Goal: Task Accomplishment & Management: Use online tool/utility

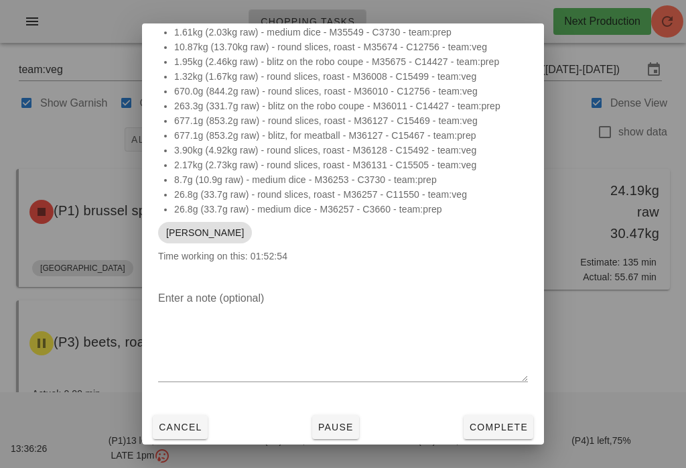
scroll to position [38, 0]
click at [519, 425] on span "Complete" at bounding box center [498, 426] width 59 height 11
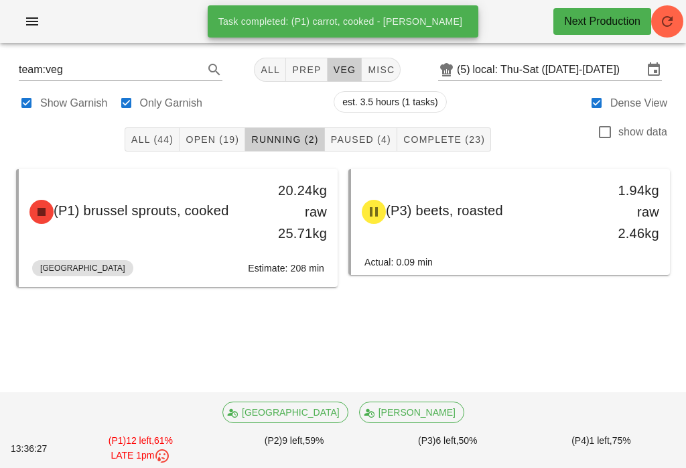
click at [224, 127] on button "Open (19)" at bounding box center [213, 139] width 66 height 24
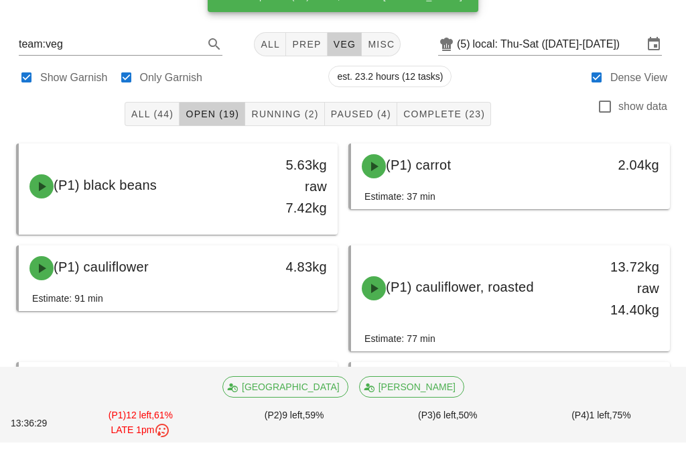
scroll to position [70, 0]
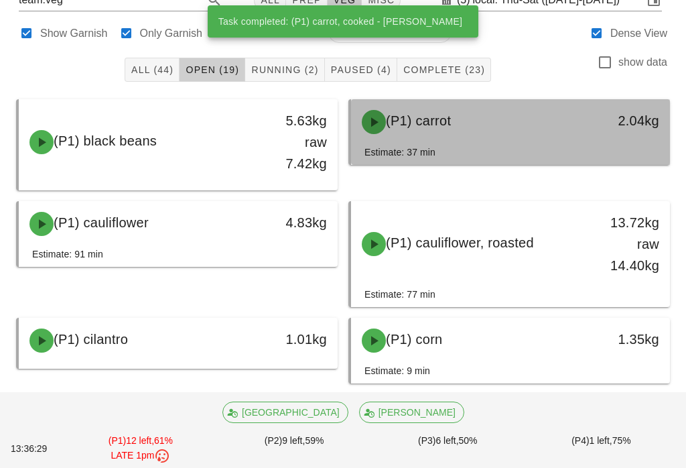
click at [517, 135] on div "(P1) carrot" at bounding box center [471, 122] width 235 height 40
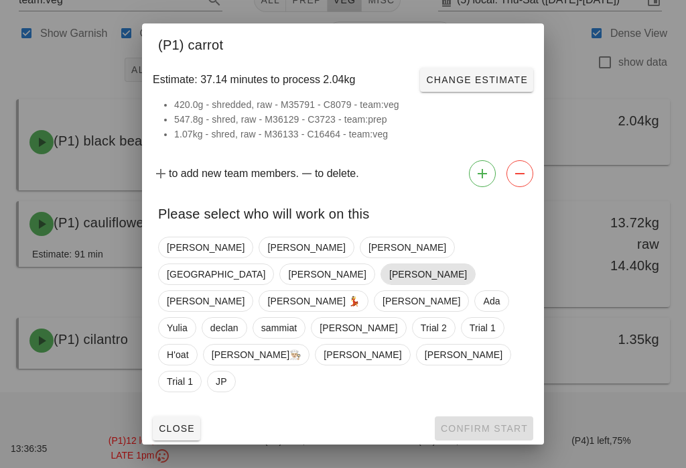
click at [412, 274] on span "[PERSON_NAME]" at bounding box center [428, 274] width 78 height 20
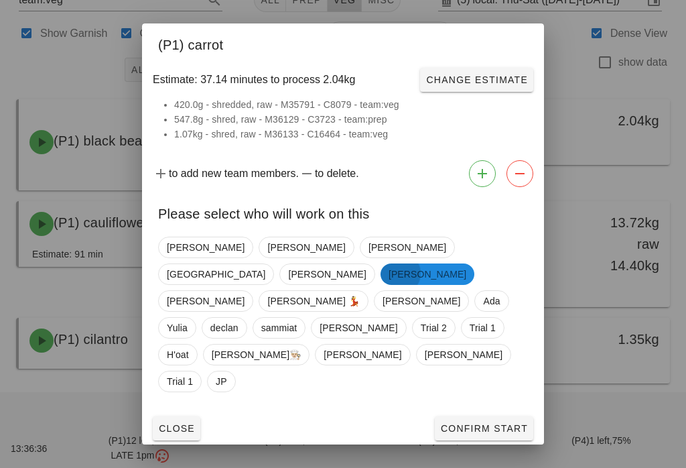
click at [409, 277] on span "[PERSON_NAME]" at bounding box center [428, 273] width 78 height 21
click at [474, 411] on div "Close Confirm Start" at bounding box center [343, 428] width 402 height 35
click at [412, 284] on span "[PERSON_NAME]" at bounding box center [428, 274] width 78 height 20
click at [471, 423] on span "Confirm Start" at bounding box center [484, 428] width 88 height 11
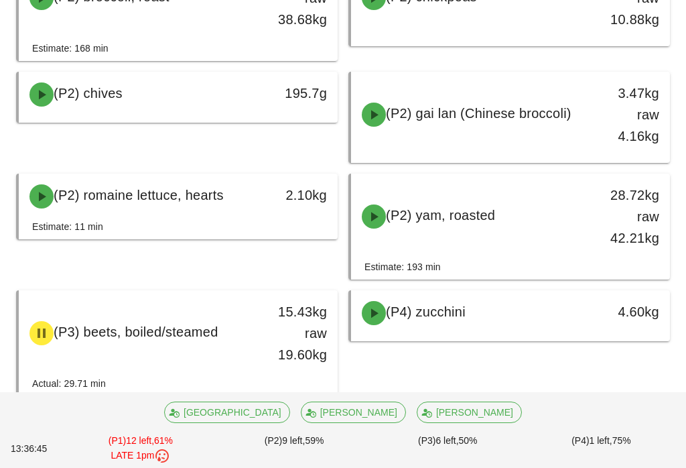
scroll to position [830, 0]
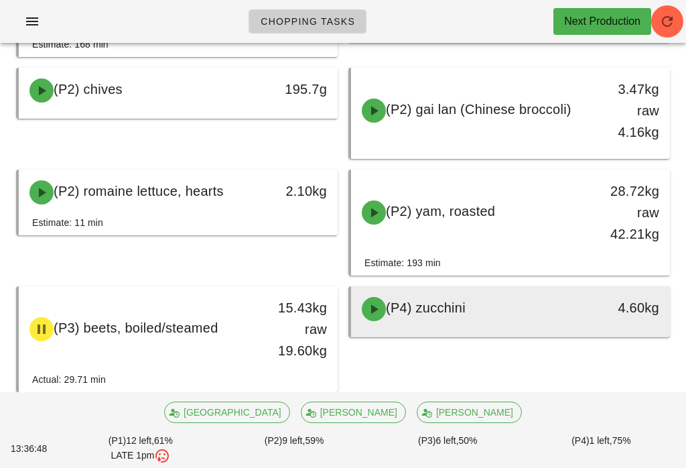
click at [514, 301] on div "(P4) zucchini" at bounding box center [471, 309] width 235 height 40
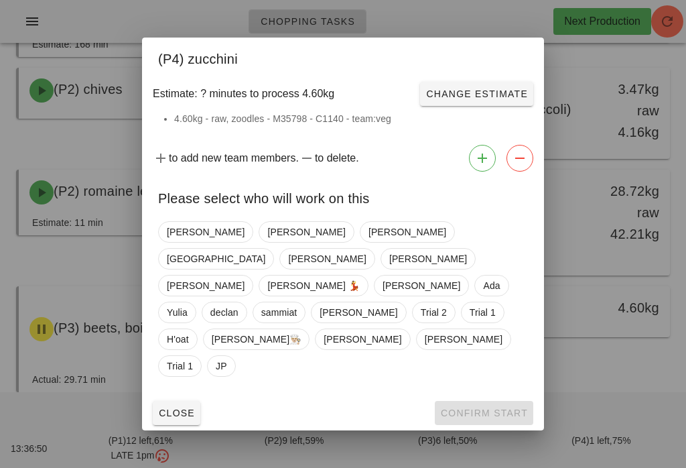
click at [581, 267] on div at bounding box center [343, 234] width 686 height 468
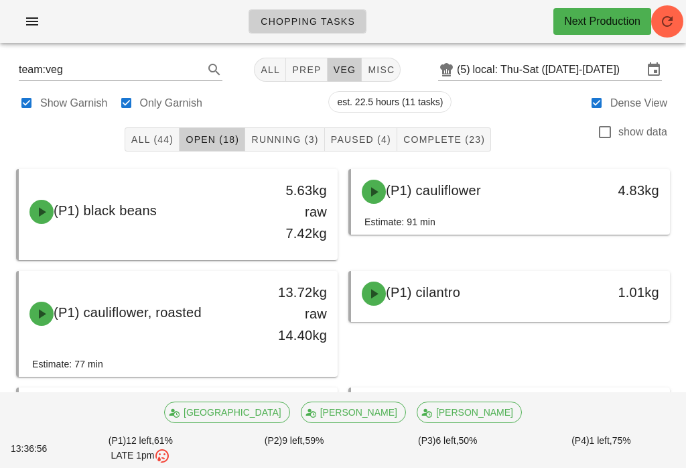
click at [298, 127] on button "Running (3)" at bounding box center [284, 139] width 79 height 24
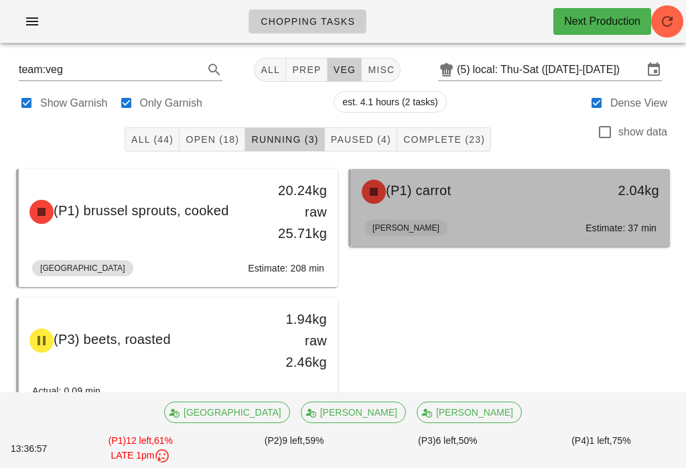
click at [535, 206] on div "(P1) carrot" at bounding box center [471, 192] width 235 height 40
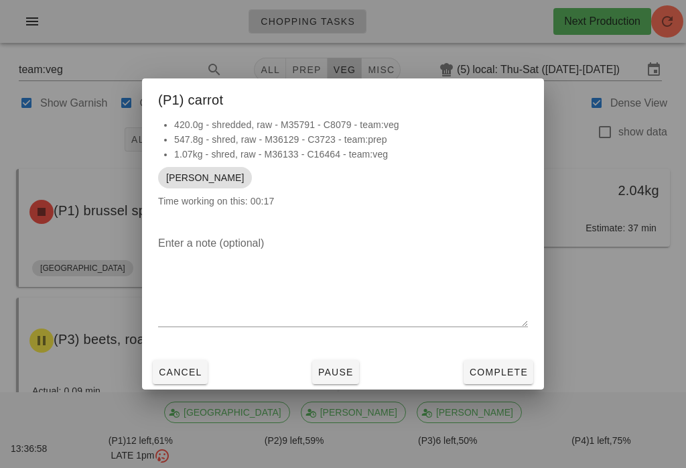
click at [504, 364] on button "Complete" at bounding box center [499, 372] width 70 height 24
